Goal: Find specific page/section: Find specific page/section

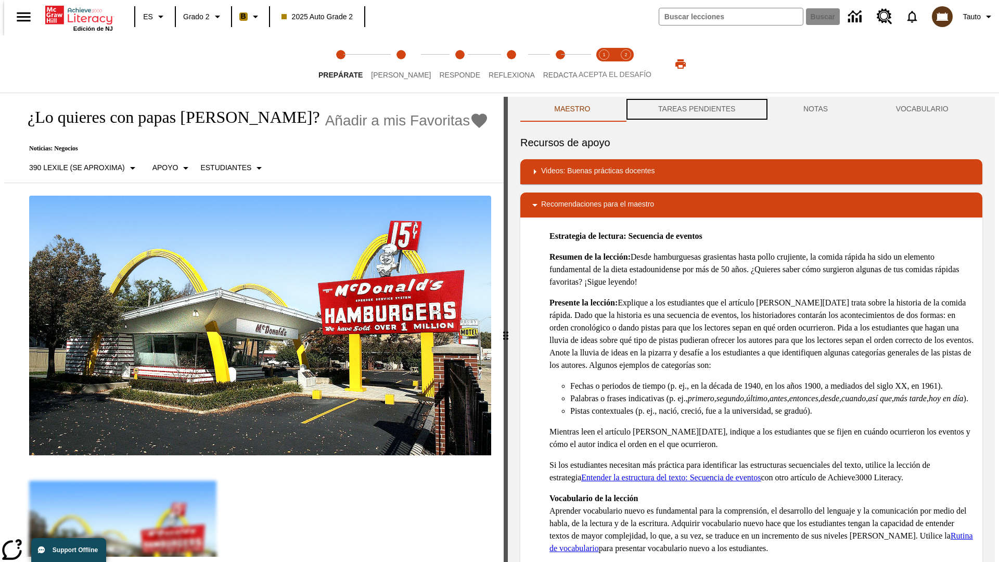
click at [695, 109] on button "TAREAS PENDIENTES" at bounding box center [696, 109] width 145 height 25
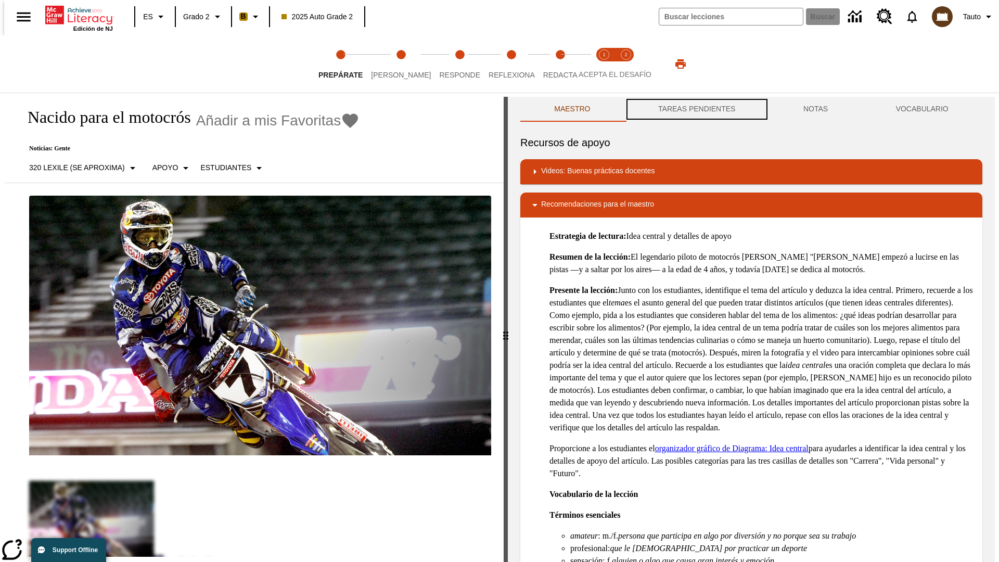
click at [695, 109] on button "TAREAS PENDIENTES" at bounding box center [696, 109] width 145 height 25
